Goal: Task Accomplishment & Management: Manage account settings

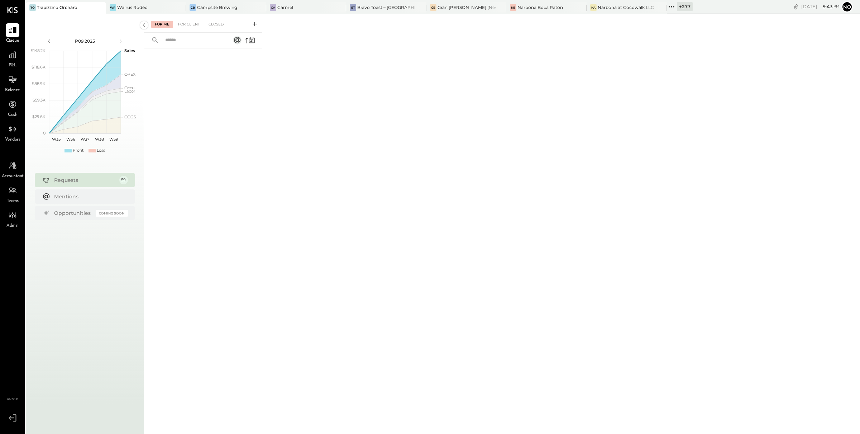
click at [667, 8] on icon at bounding box center [671, 6] width 9 height 9
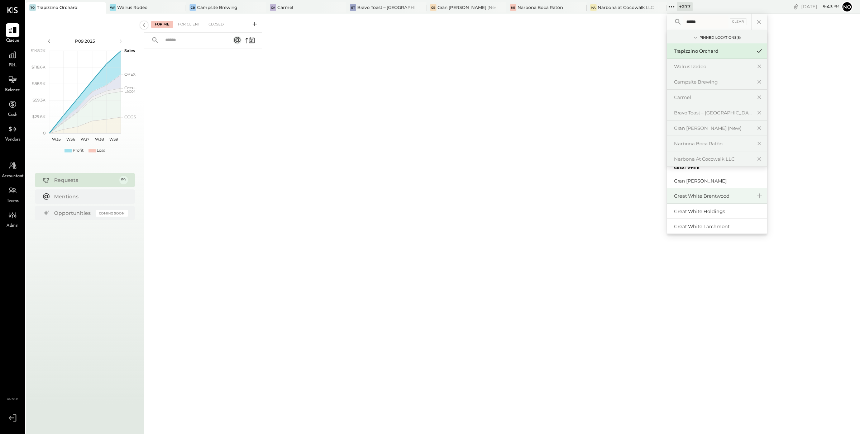
scroll to position [17, 0]
type input "*****"
click at [687, 191] on div "Great White Brentwood" at bounding box center [712, 190] width 77 height 7
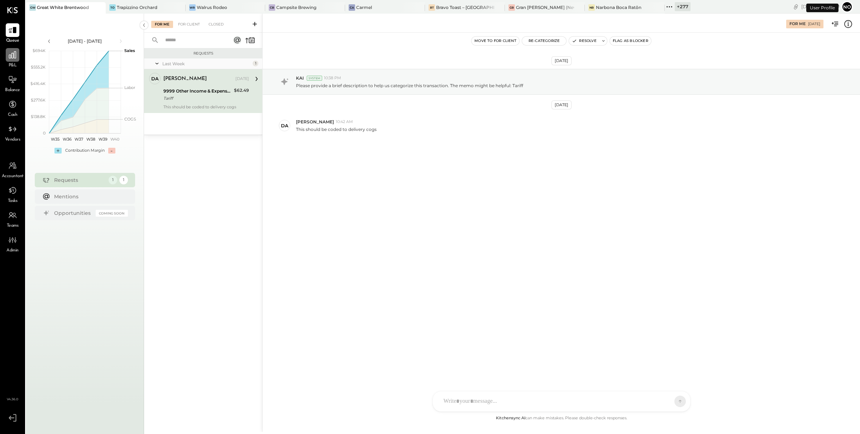
click at [11, 61] on div "P&L" at bounding box center [13, 58] width 14 height 21
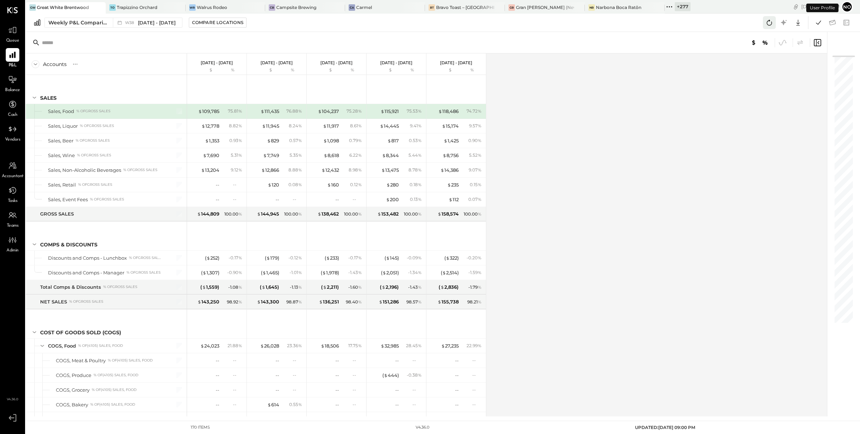
click at [769, 25] on icon at bounding box center [769, 23] width 5 height 6
click at [770, 24] on icon at bounding box center [769, 22] width 9 height 9
click at [822, 25] on icon at bounding box center [818, 22] width 9 height 9
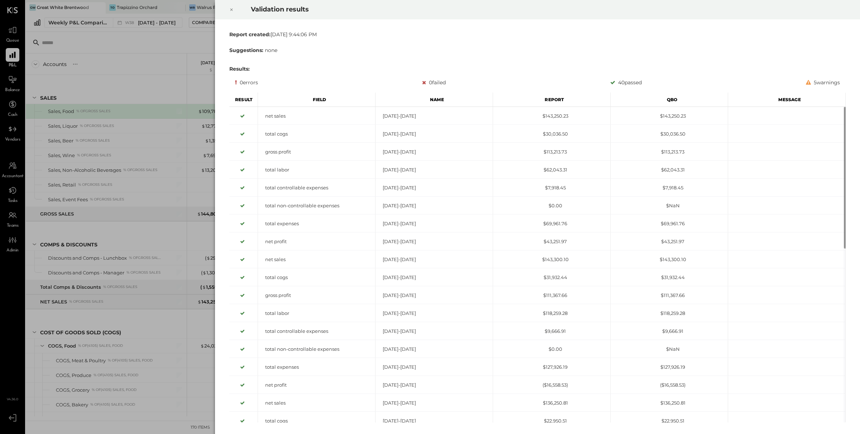
click at [231, 10] on icon at bounding box center [231, 9] width 4 height 9
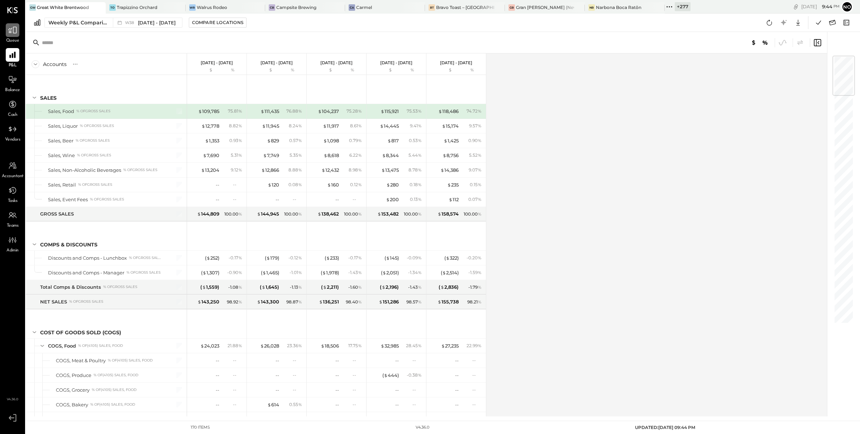
click at [12, 34] on icon at bounding box center [12, 29] width 9 height 9
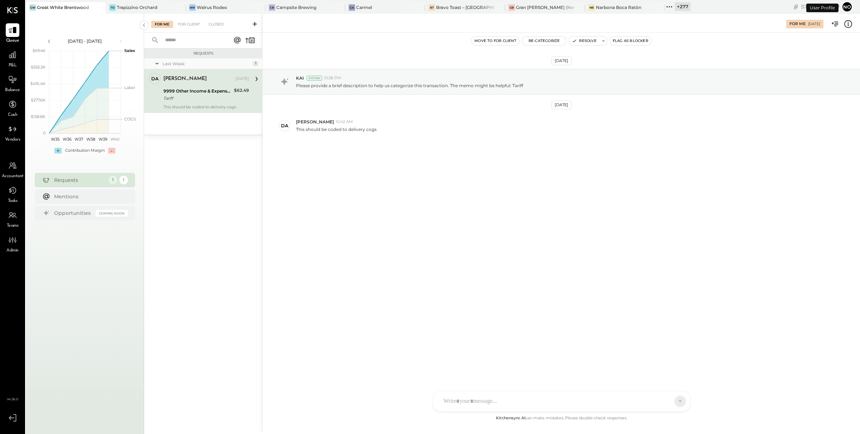
click at [211, 103] on div "Derek Arnette Sep 24, 2025 9999 Other Income & Expenses:To Be Classified Tariff…" at bounding box center [206, 91] width 86 height 37
click at [375, 132] on p "This should be coded to delivery cogs" at bounding box center [336, 129] width 81 height 6
click at [544, 42] on button "Re-Categorize" at bounding box center [544, 41] width 44 height 9
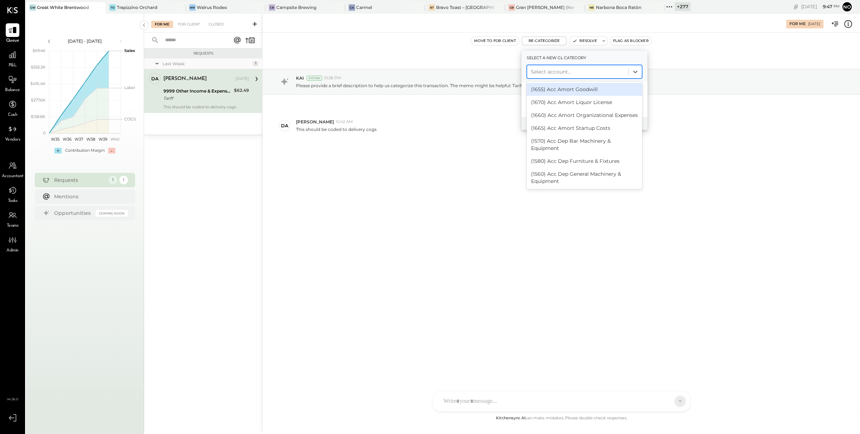
click at [559, 71] on div at bounding box center [578, 71] width 94 height 9
type input "****"
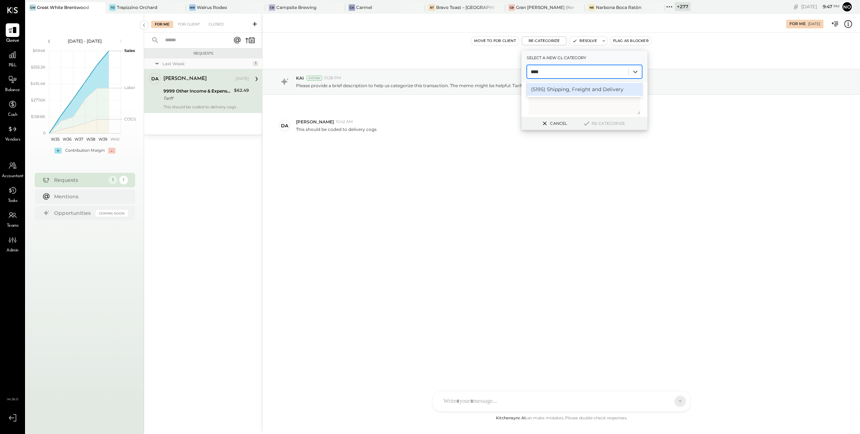
click at [562, 90] on div "(5195) Shipping, Freight and Delivery" at bounding box center [584, 89] width 115 height 13
click at [603, 123] on button "Re-Categorize" at bounding box center [603, 123] width 47 height 9
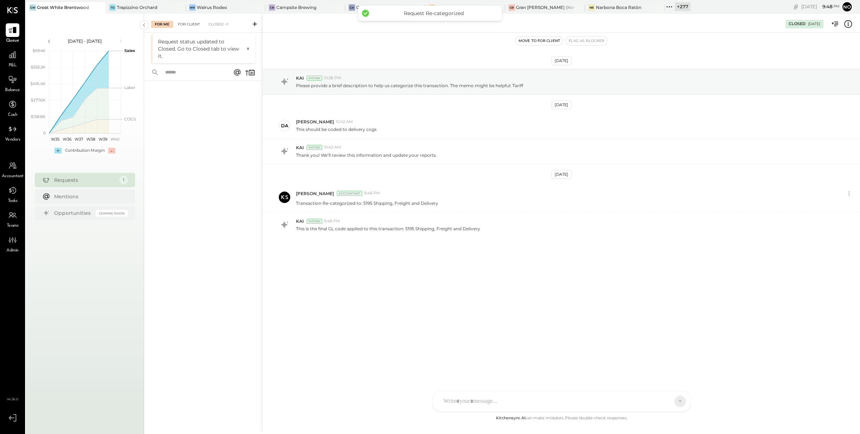
click at [186, 26] on div "For Client" at bounding box center [189, 24] width 29 height 7
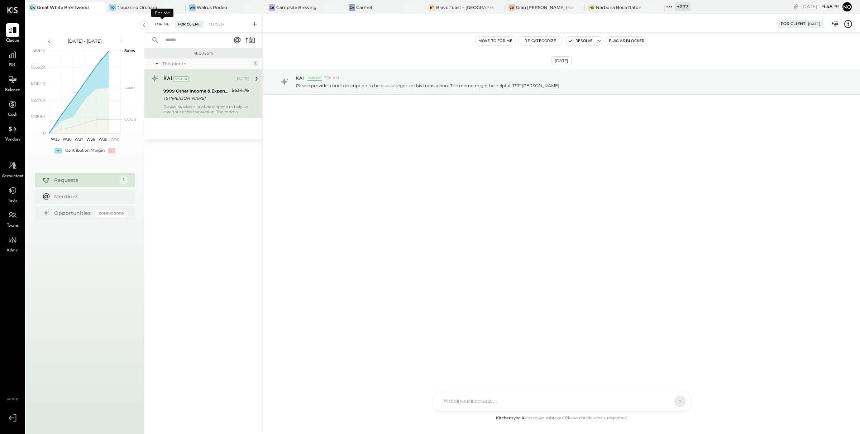
click at [156, 24] on div "For Me" at bounding box center [162, 24] width 22 height 7
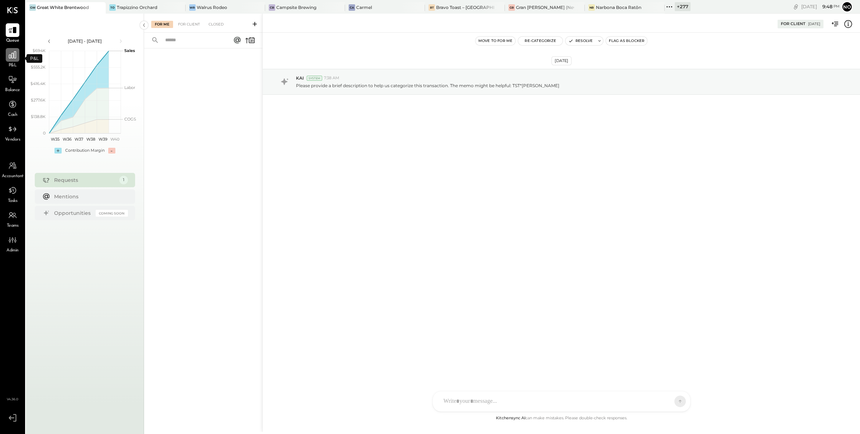
click at [14, 58] on icon at bounding box center [12, 54] width 7 height 7
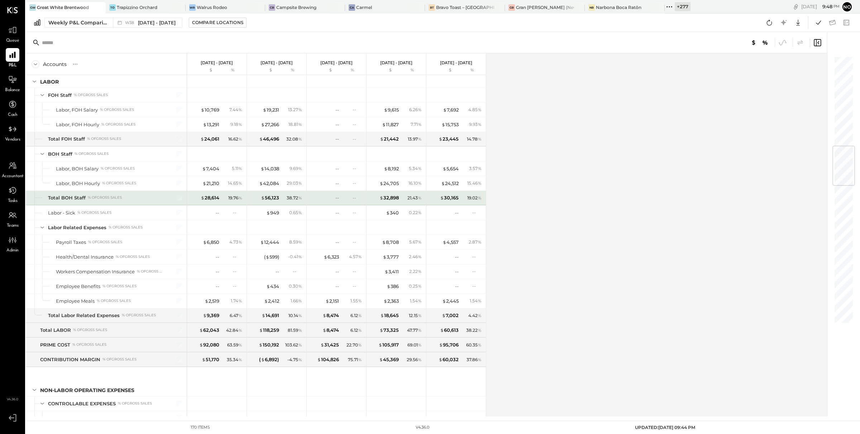
scroll to position [759, 0]
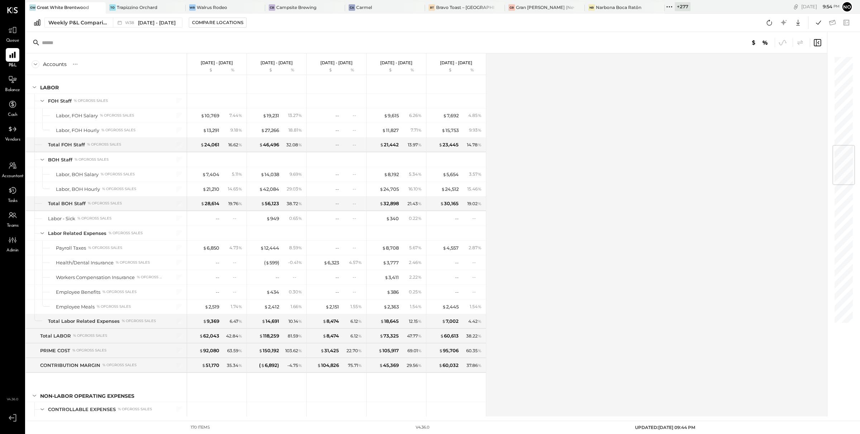
click at [665, 7] on icon at bounding box center [669, 6] width 9 height 9
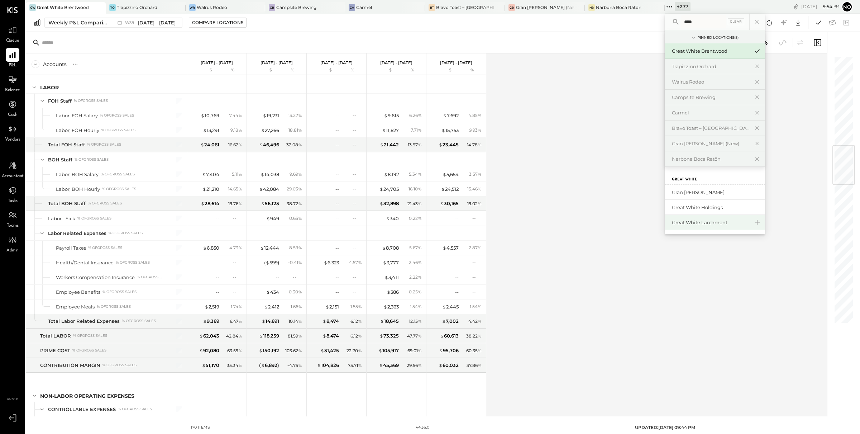
type input "****"
click at [686, 222] on div "Great White Larchmont" at bounding box center [710, 222] width 77 height 7
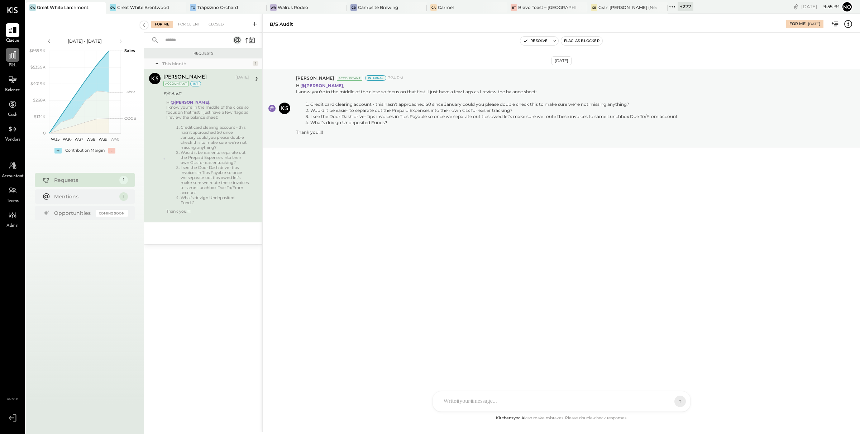
click at [13, 56] on icon at bounding box center [12, 54] width 7 height 7
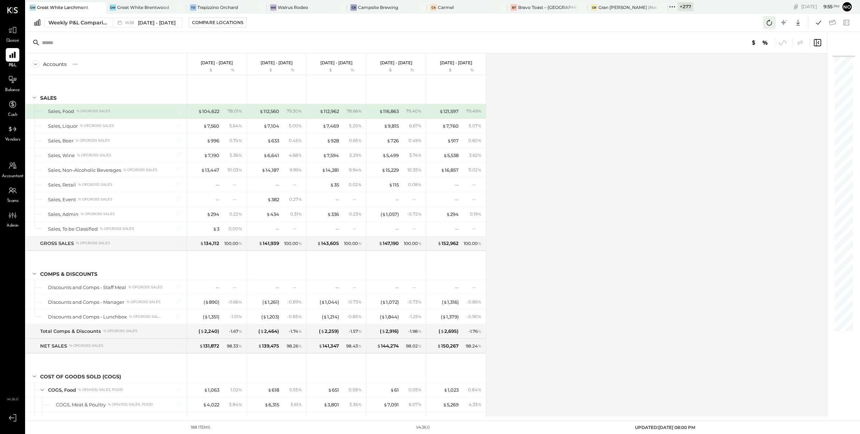
click at [770, 21] on icon at bounding box center [769, 22] width 9 height 9
click at [815, 26] on icon at bounding box center [818, 22] width 9 height 9
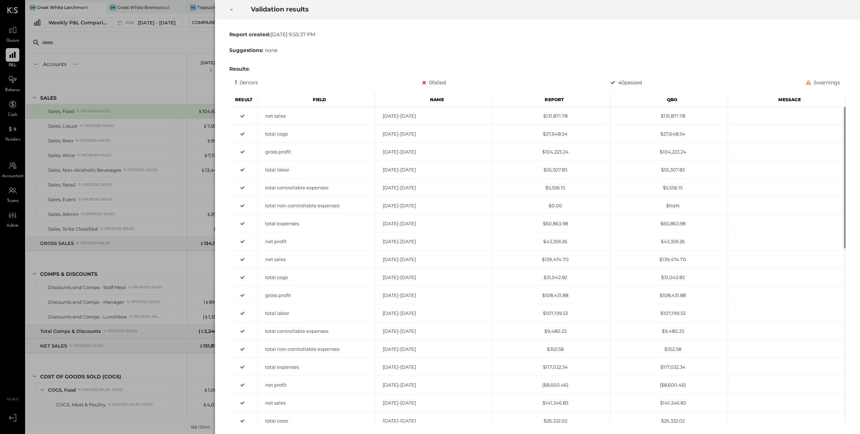
click at [232, 11] on icon at bounding box center [231, 9] width 4 height 9
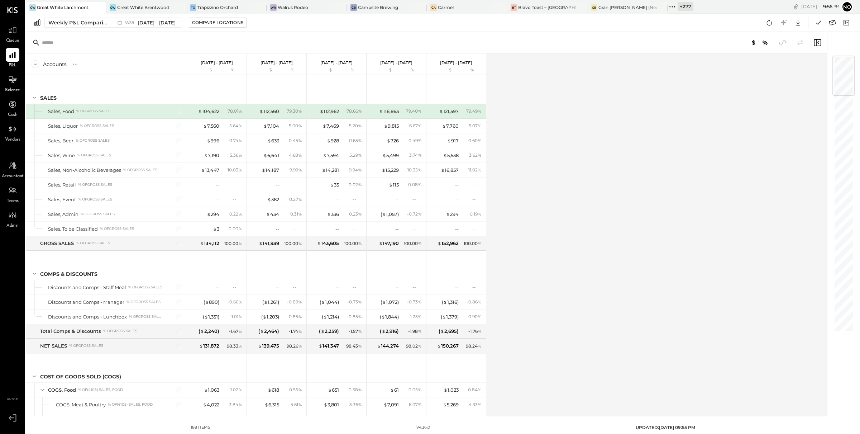
click at [668, 6] on icon at bounding box center [672, 6] width 9 height 9
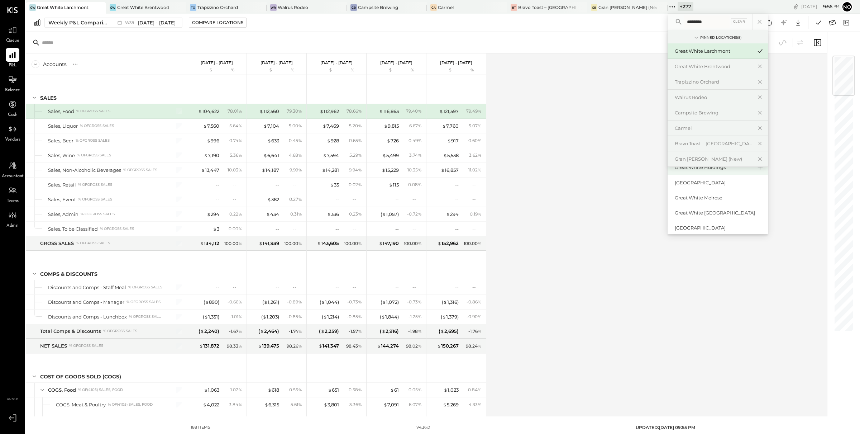
scroll to position [46, 0]
type input "********"
click at [688, 191] on div "Great White Melrose" at bounding box center [713, 191] width 77 height 7
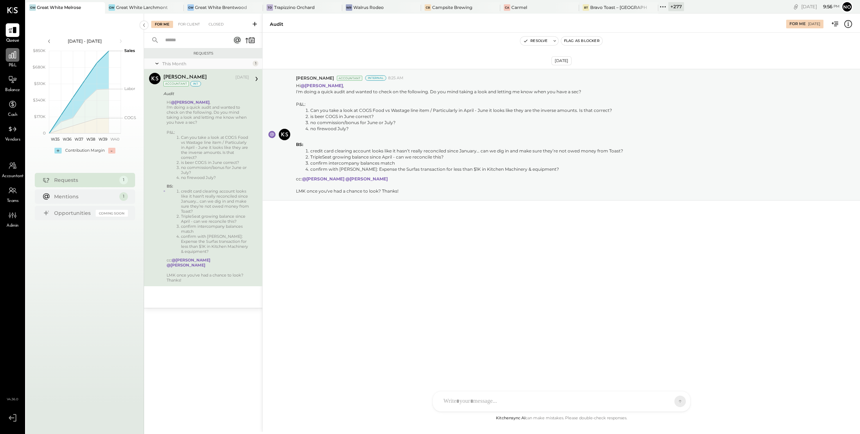
click at [13, 58] on icon at bounding box center [12, 54] width 9 height 9
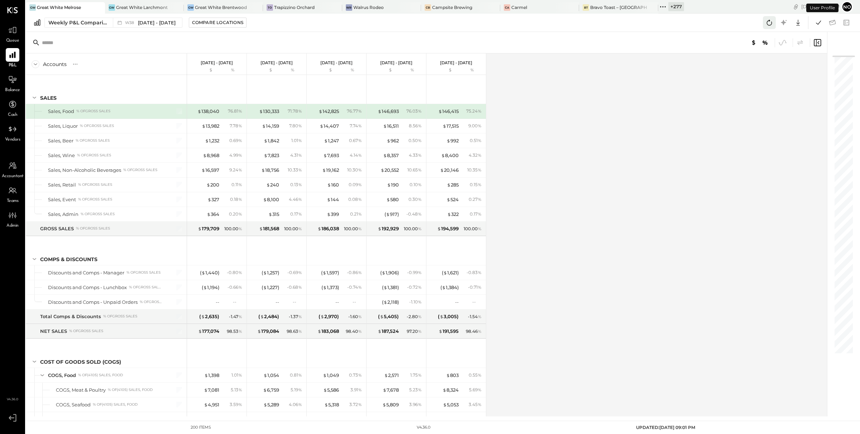
click at [770, 25] on icon at bounding box center [769, 23] width 5 height 6
click at [770, 22] on icon at bounding box center [769, 22] width 9 height 9
click at [819, 25] on icon at bounding box center [818, 22] width 9 height 9
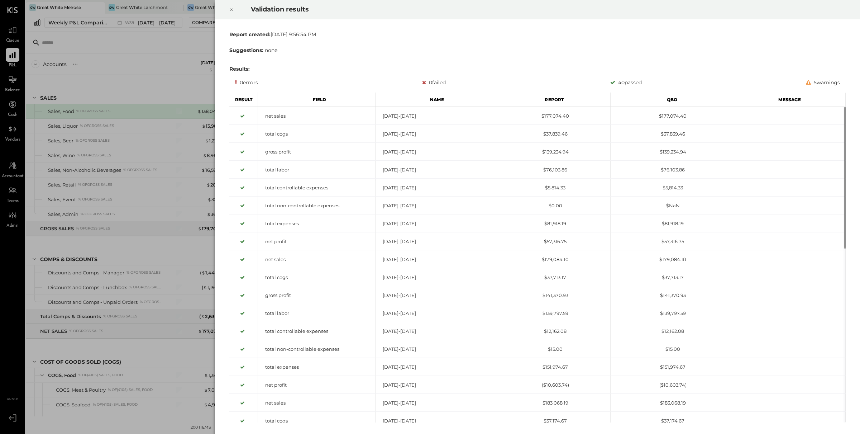
click at [232, 11] on icon at bounding box center [231, 9] width 4 height 9
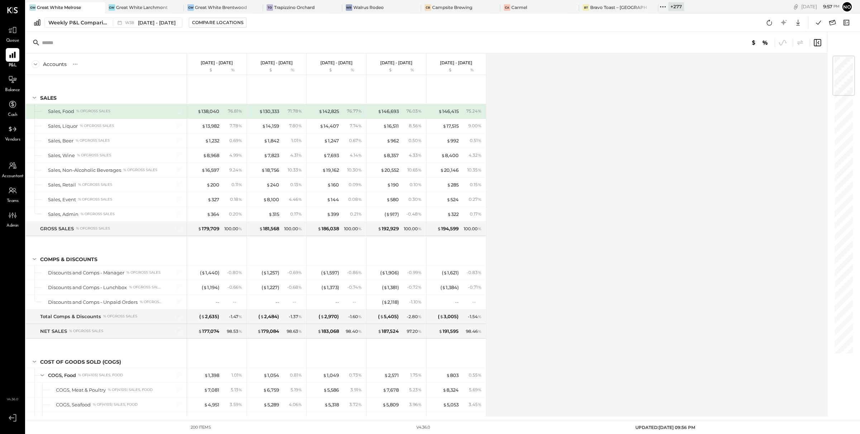
click at [659, 6] on icon at bounding box center [663, 6] width 9 height 9
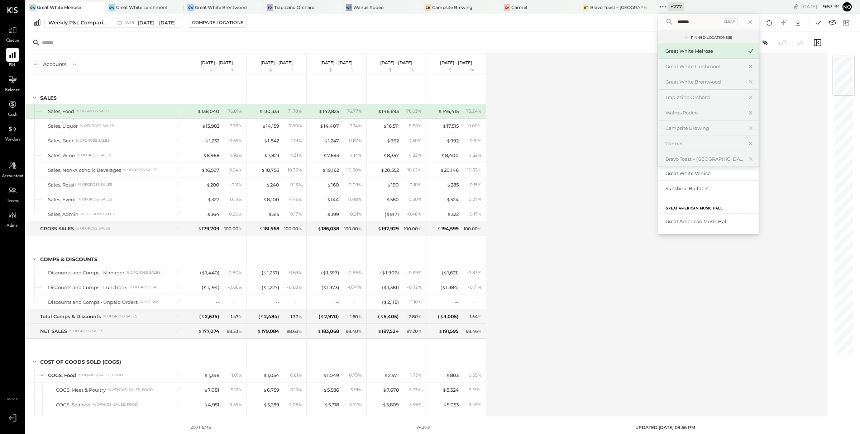
scroll to position [95, 0]
type input "*****"
click at [689, 174] on div "Great White Venice" at bounding box center [704, 173] width 77 height 7
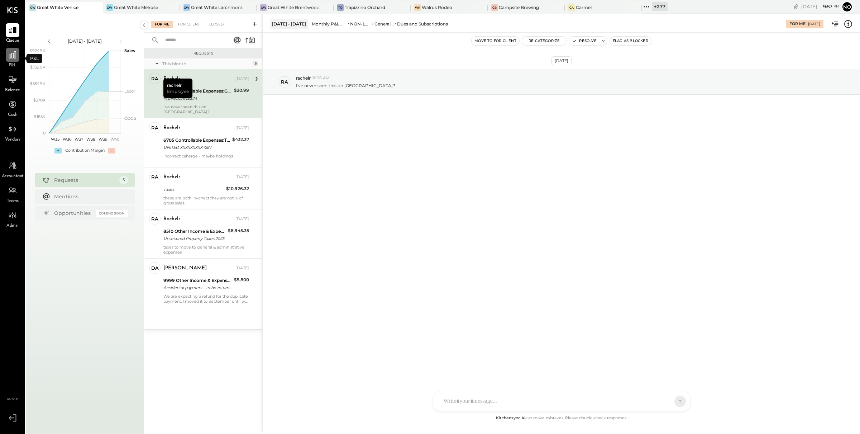
click at [11, 56] on icon at bounding box center [12, 54] width 7 height 7
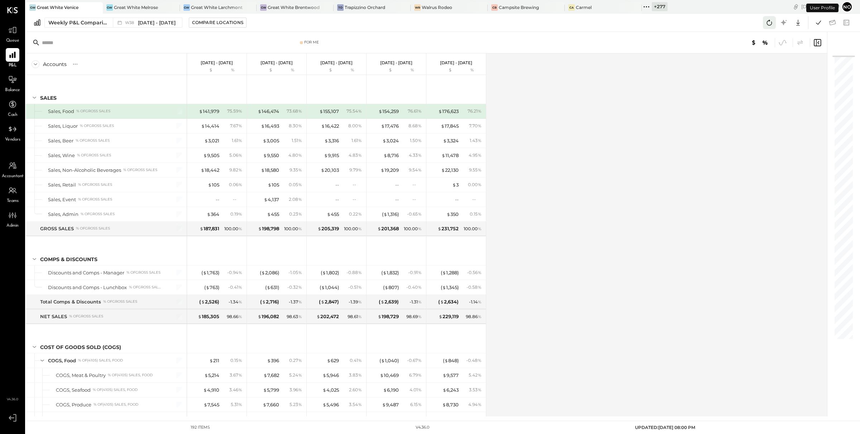
click at [768, 26] on icon at bounding box center [769, 22] width 9 height 9
click at [770, 23] on icon at bounding box center [769, 22] width 9 height 9
click at [818, 25] on icon at bounding box center [818, 22] width 9 height 9
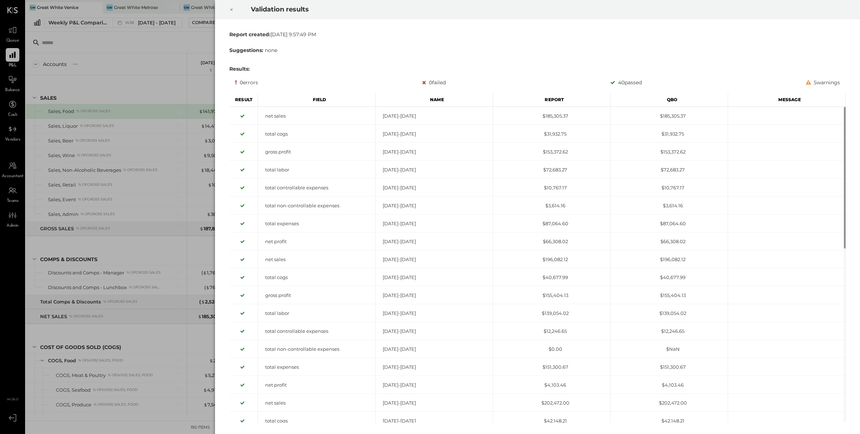
click at [232, 9] on icon at bounding box center [231, 9] width 4 height 9
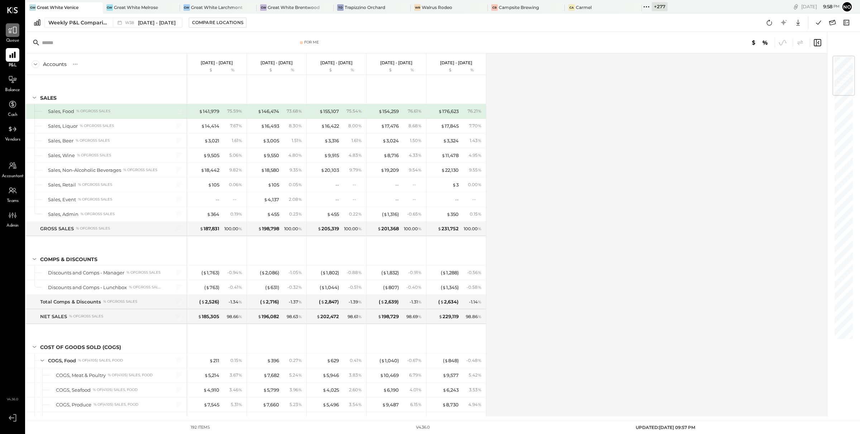
click at [17, 36] on div at bounding box center [13, 30] width 14 height 14
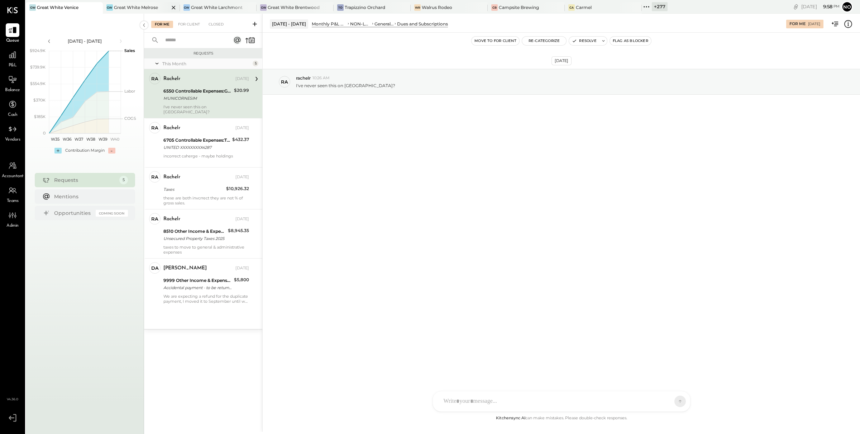
click at [138, 8] on div "Great White Melrose" at bounding box center [136, 7] width 44 height 6
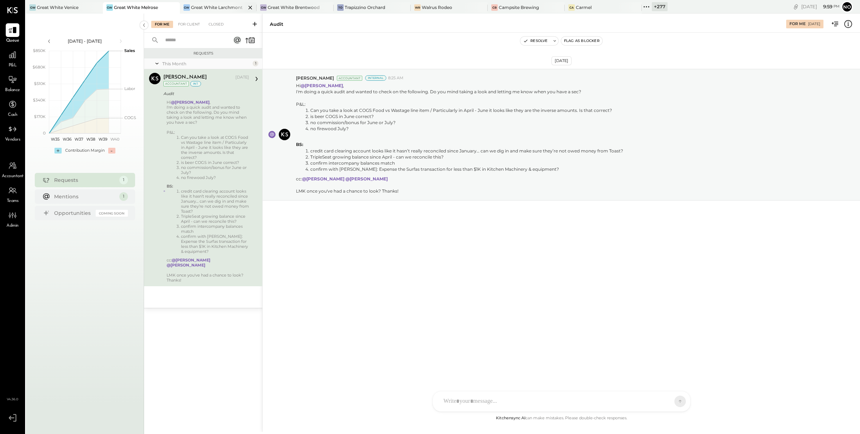
click at [211, 4] on div "Great White Larchmont" at bounding box center [217, 7] width 52 height 6
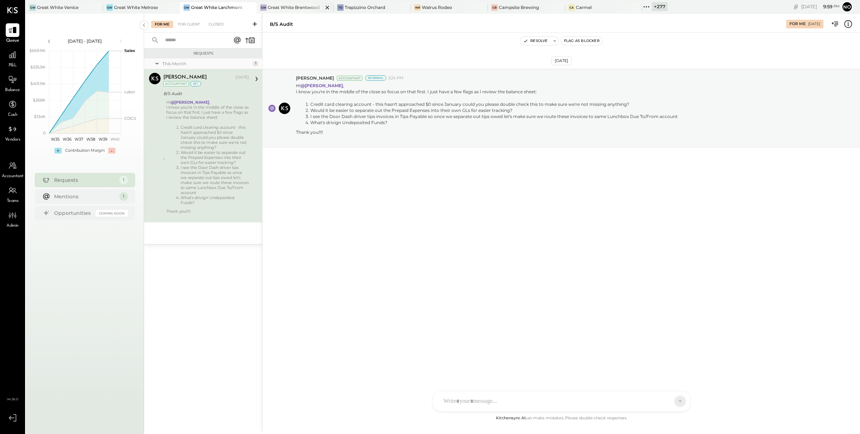
click at [301, 4] on div "Great White Brentwood" at bounding box center [294, 7] width 52 height 6
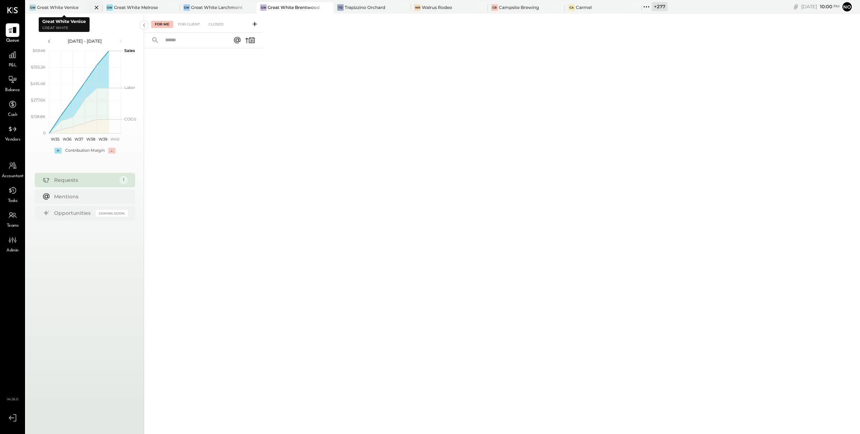
click at [61, 9] on div "Great White Venice" at bounding box center [58, 7] width 42 height 6
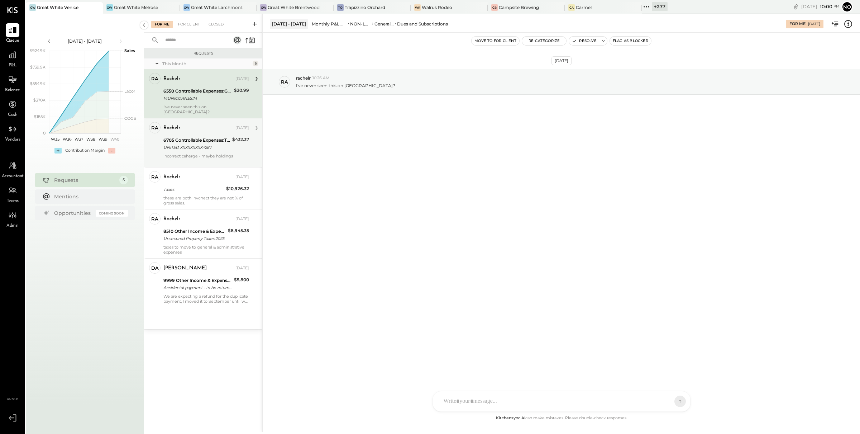
click at [201, 137] on div "6705 Controllable Expenses:Travel, Meals, & Entertainment:Travel, Ground Transp…" at bounding box center [196, 140] width 67 height 7
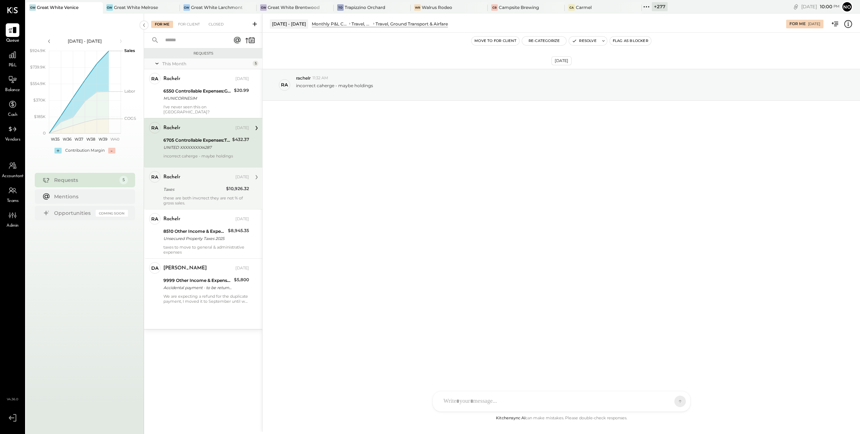
click at [201, 180] on div "rachelr [DATE] Taxes $10,926.32 these are both invcrrect they are not % of gros…" at bounding box center [206, 188] width 86 height 34
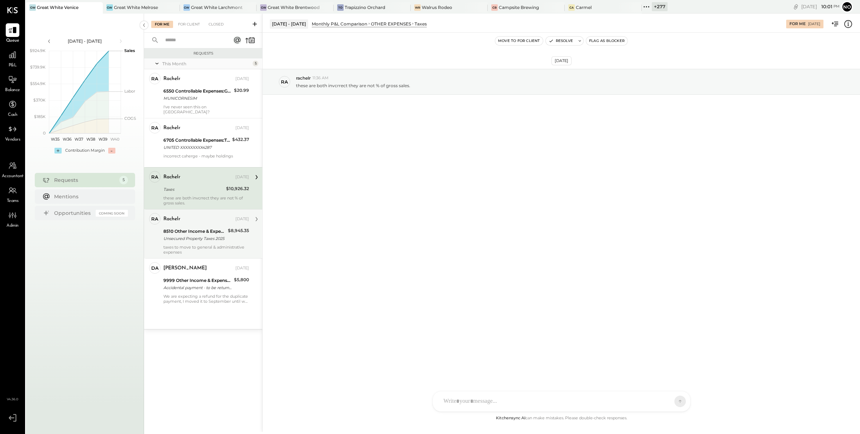
click at [192, 217] on div "rachelr" at bounding box center [198, 218] width 71 height 7
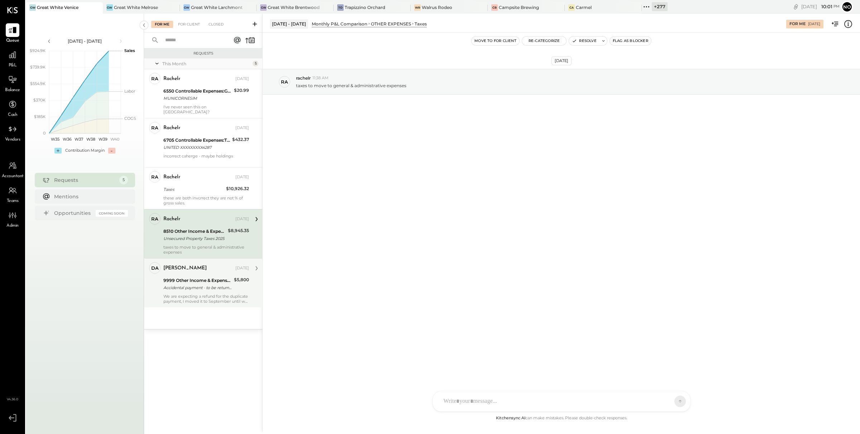
click at [197, 294] on div "We are expecting a refund for the duplicate payment, I moved it to September un…" at bounding box center [206, 299] width 86 height 10
